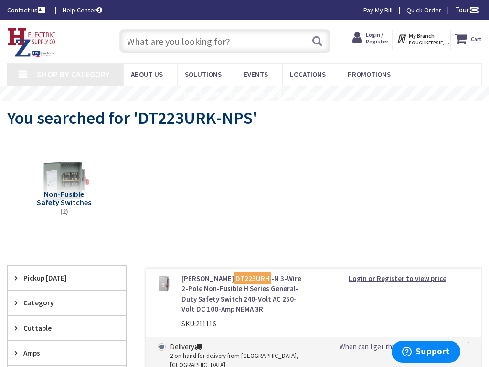
type input "Civic Garden, 1014 Main St, Dallas, TX 75202, USA"
